Goal: Navigation & Orientation: Find specific page/section

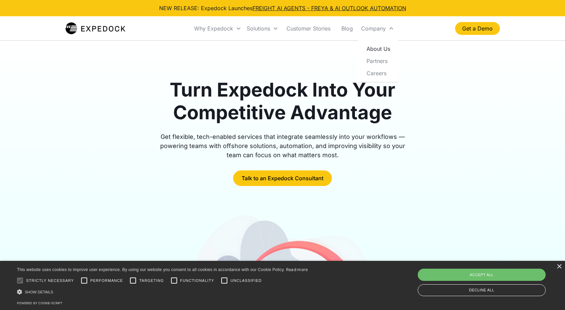
click at [371, 50] on link "About Us" at bounding box center [378, 49] width 35 height 12
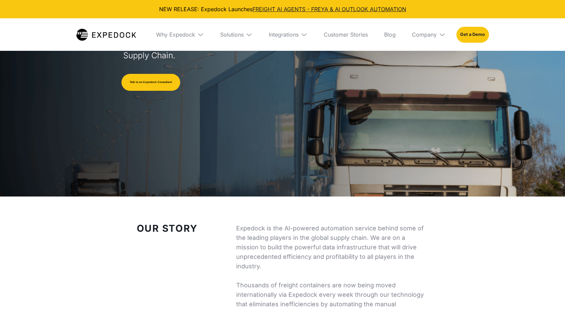
select select
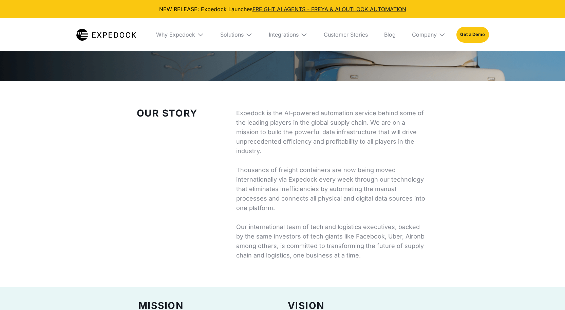
scroll to position [237, 0]
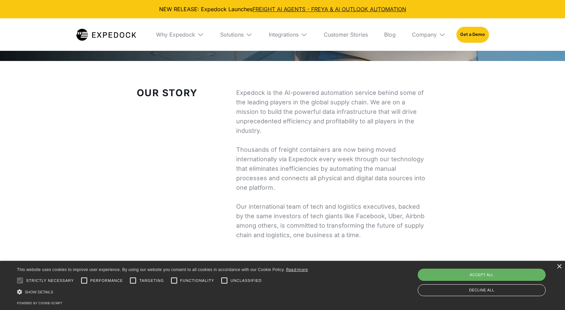
click at [475, 274] on div "Accept all" at bounding box center [482, 275] width 128 height 12
checkbox input "true"
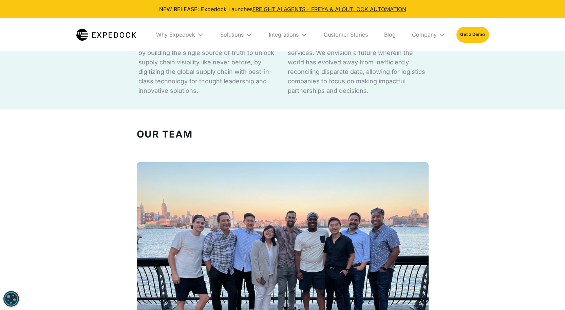
scroll to position [645, 0]
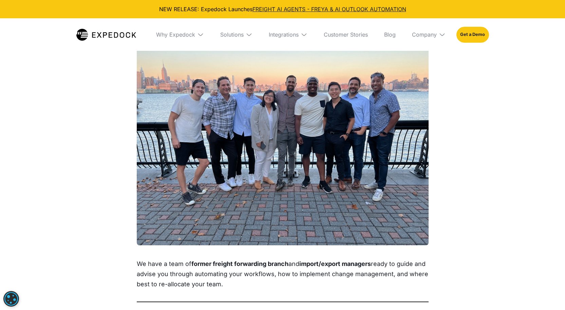
click at [442, 34] on img at bounding box center [442, 34] width 7 height 7
click at [424, 74] on link "Partners" at bounding box center [428, 78] width 44 height 18
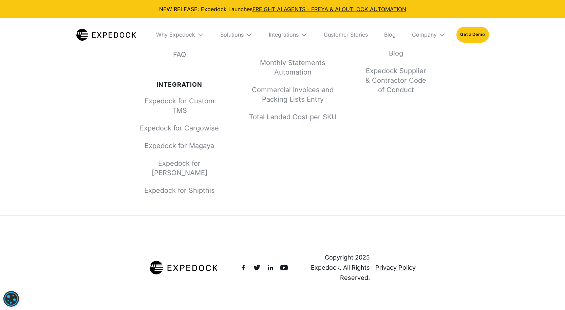
scroll to position [570, 0]
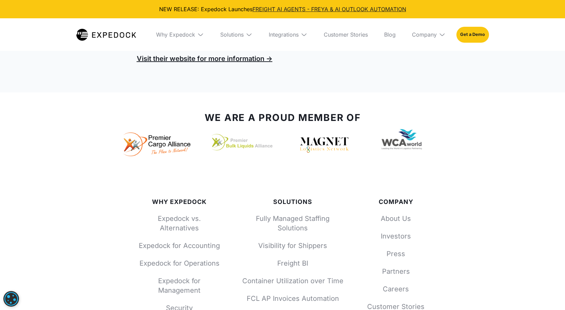
click at [96, 26] on link at bounding box center [106, 34] width 60 height 33
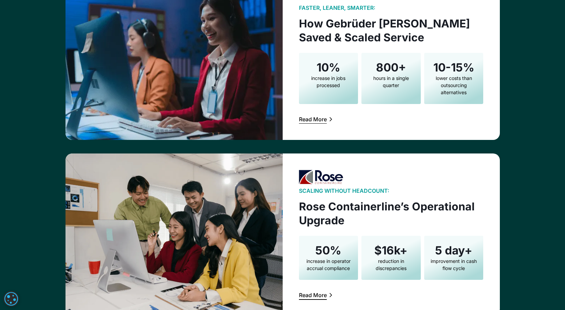
scroll to position [1187, 0]
